Goal: Information Seeking & Learning: Learn about a topic

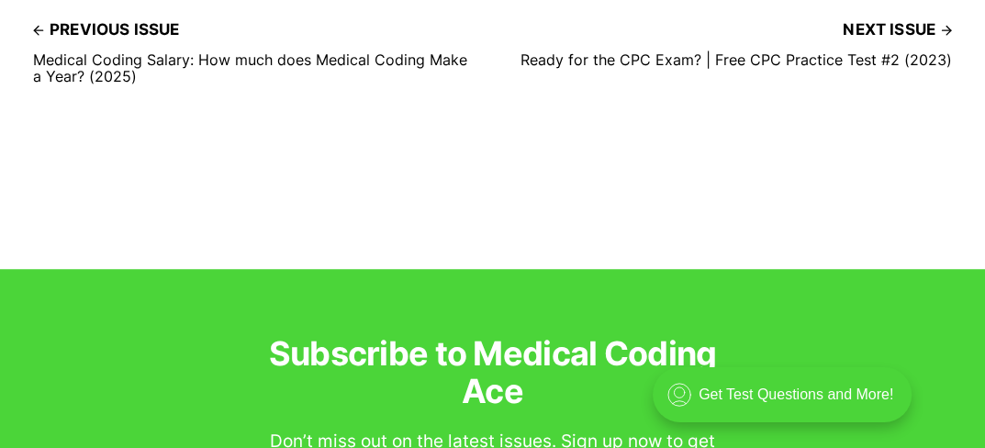
scroll to position [5873, 0]
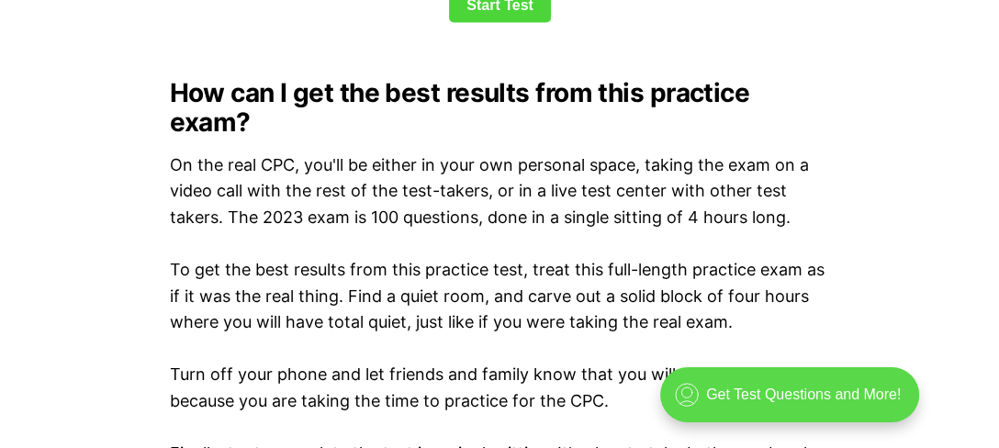
scroll to position [2740, 0]
click at [768, 379] on div ".cls-1{fill:none;stroke:currentColor;stroke-linecap:round;stroke-linejoin:round…" at bounding box center [788, 394] width 259 height 55
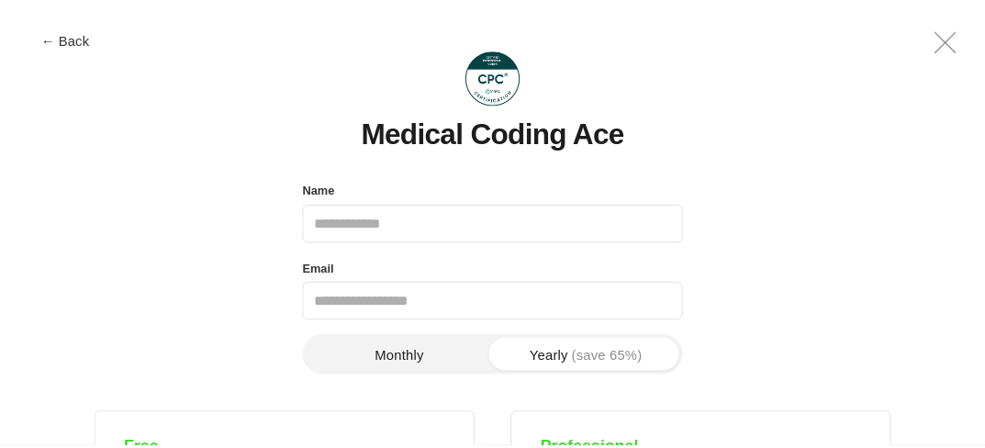
scroll to position [0, 0]
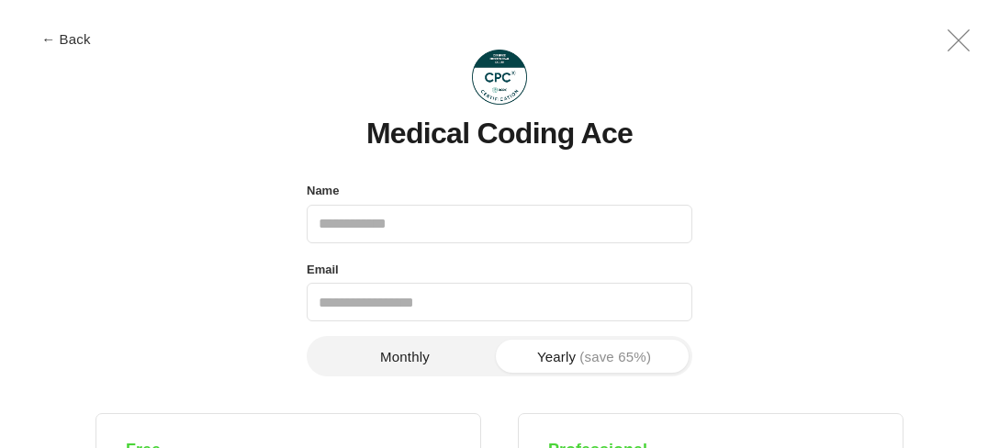
click at [964, 34] on icon at bounding box center [958, 40] width 21 height 21
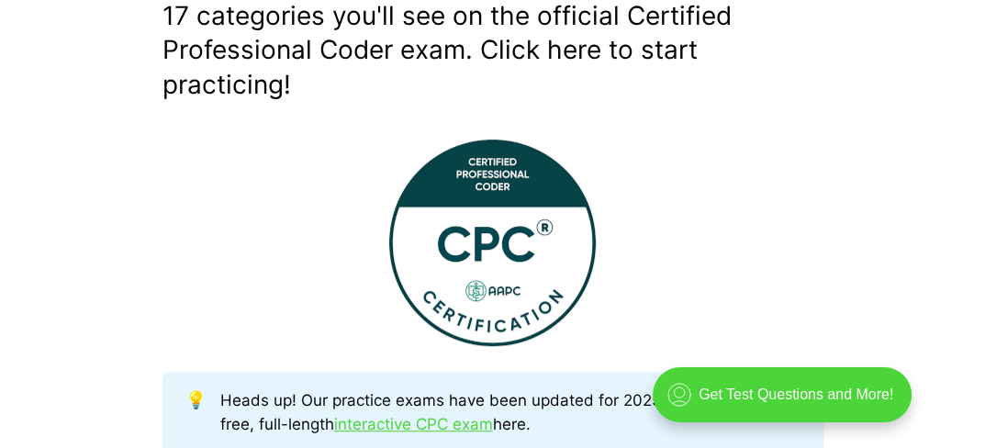
scroll to position [630, 0]
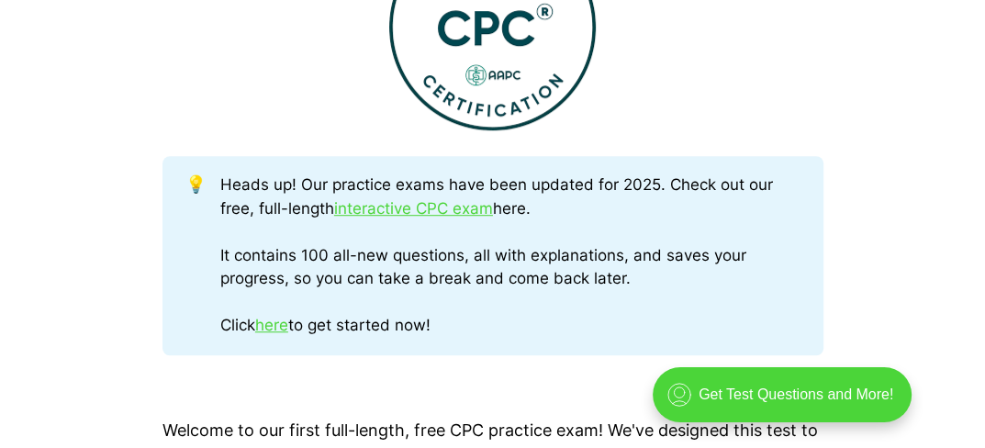
drag, startPoint x: 874, startPoint y: 159, endPoint x: 876, endPoint y: 143, distance: 15.7
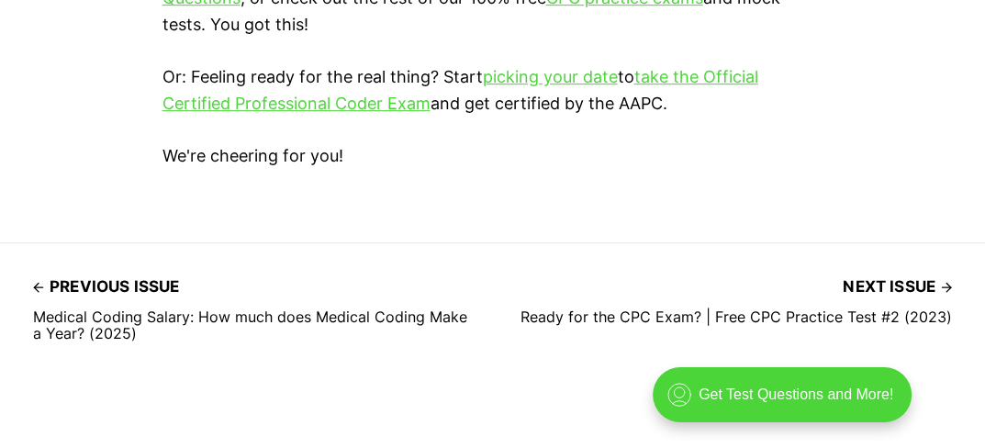
scroll to position [5631, 0]
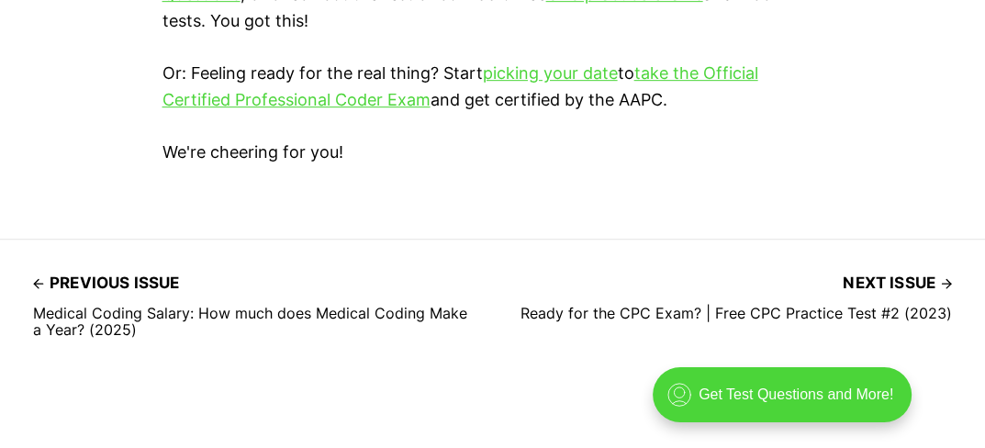
drag, startPoint x: 452, startPoint y: 252, endPoint x: 415, endPoint y: 246, distance: 37.1
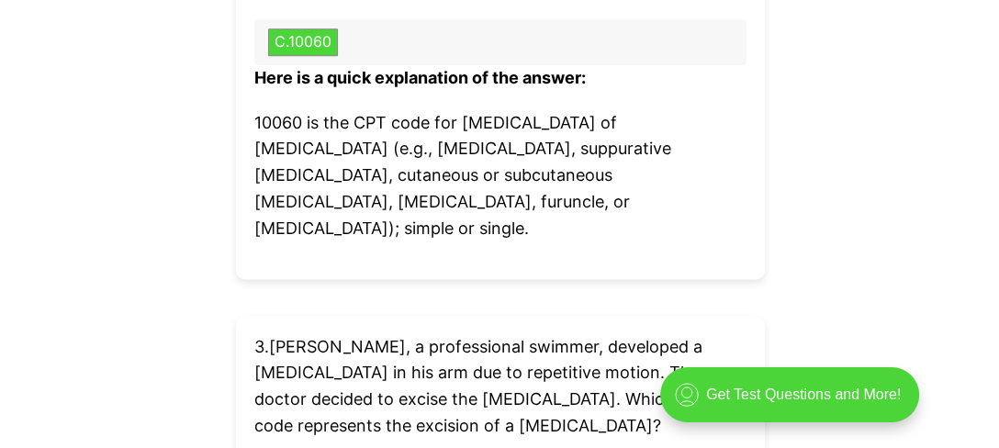
scroll to position [6550, 0]
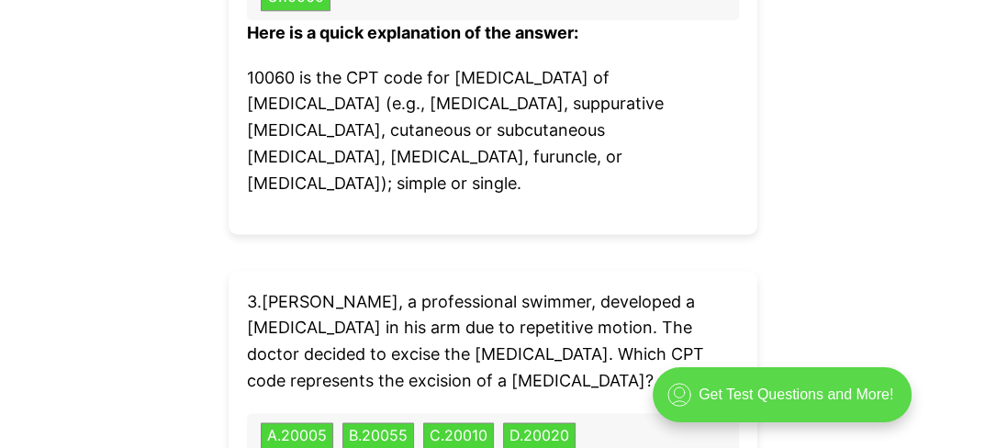
click at [835, 420] on div ".cls-1{fill:none;stroke:currentColor;stroke-linecap:round;stroke-linejoin:round…" at bounding box center [782, 394] width 259 height 55
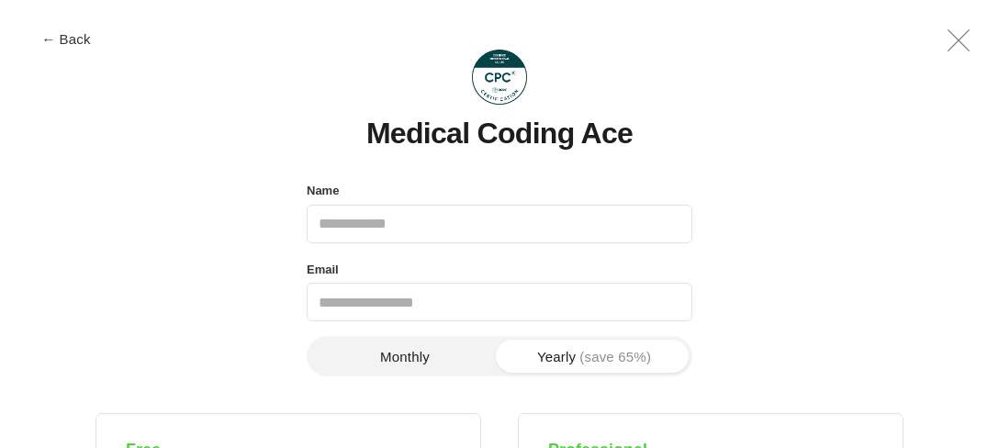
scroll to position [0, 0]
